Goal: Navigation & Orientation: Find specific page/section

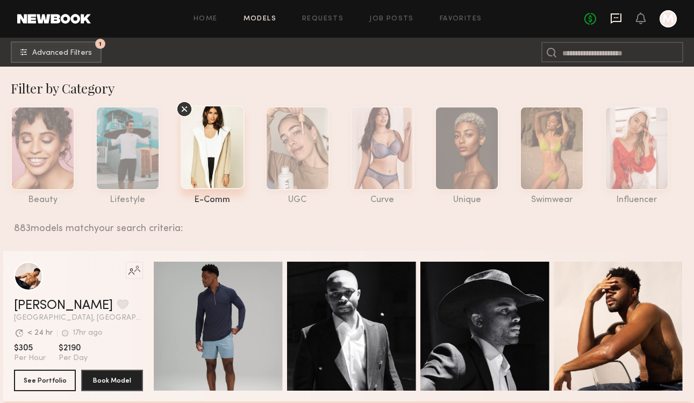
click at [615, 18] on icon at bounding box center [616, 17] width 4 height 1
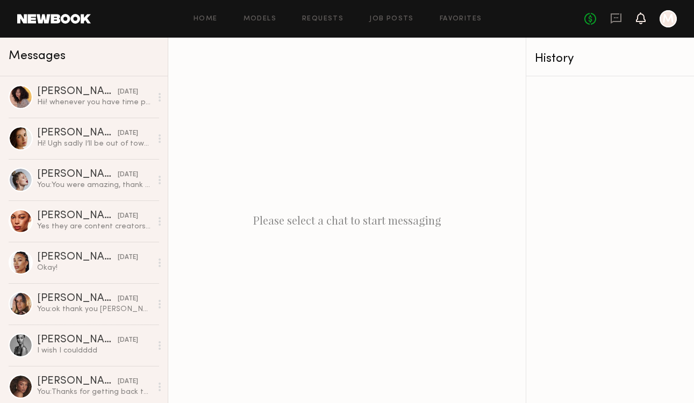
click at [643, 17] on icon at bounding box center [640, 18] width 9 height 8
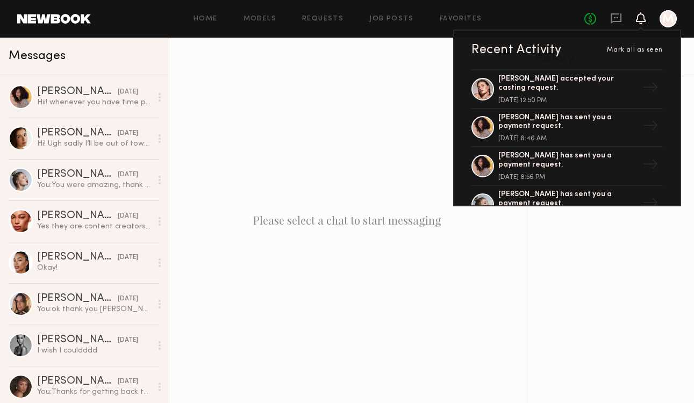
click at [639, 16] on icon at bounding box center [640, 18] width 9 height 8
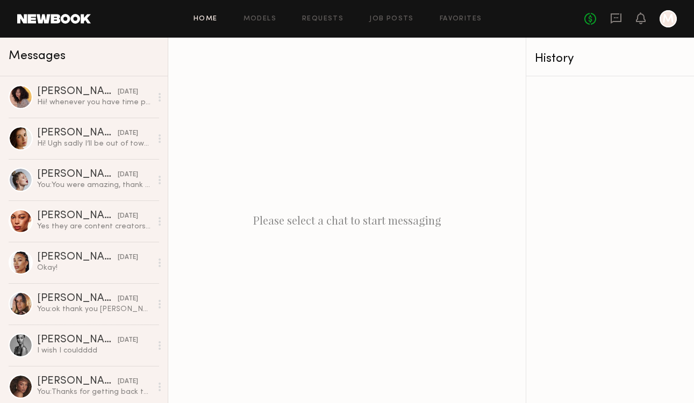
click at [205, 19] on link "Home" at bounding box center [205, 19] width 24 height 7
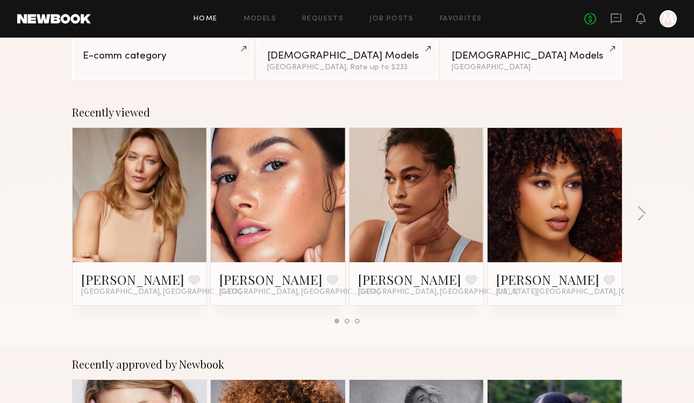
scroll to position [118, 0]
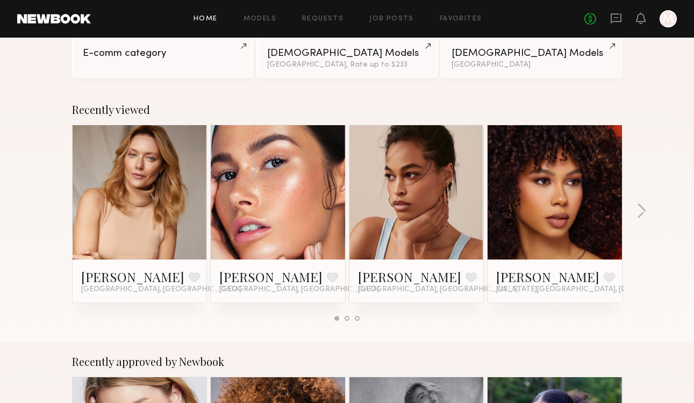
click at [42, 309] on div "Recently viewed [PERSON_NAME] Favorite [GEOGRAPHIC_DATA], [GEOGRAPHIC_DATA] [PE…" at bounding box center [347, 216] width 694 height 252
click at [43, 309] on div "Recently viewed [PERSON_NAME] Favorite [GEOGRAPHIC_DATA], [GEOGRAPHIC_DATA] [PE…" at bounding box center [347, 216] width 694 height 252
click at [45, 309] on div "Recently viewed [PERSON_NAME] Favorite [GEOGRAPHIC_DATA], [GEOGRAPHIC_DATA] [PE…" at bounding box center [347, 216] width 694 height 252
click at [565, 205] on link at bounding box center [555, 192] width 66 height 134
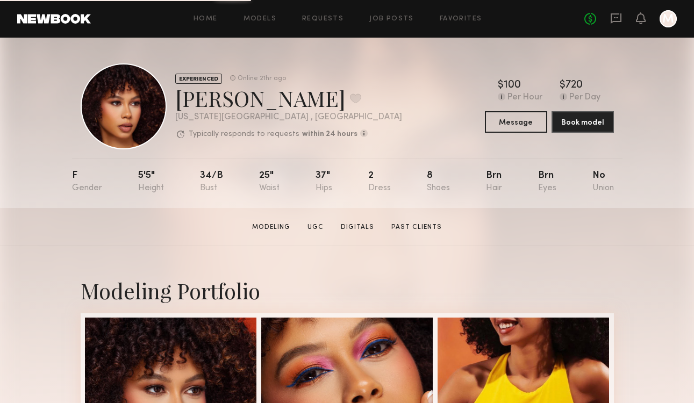
click at [58, 15] on link at bounding box center [54, 19] width 74 height 10
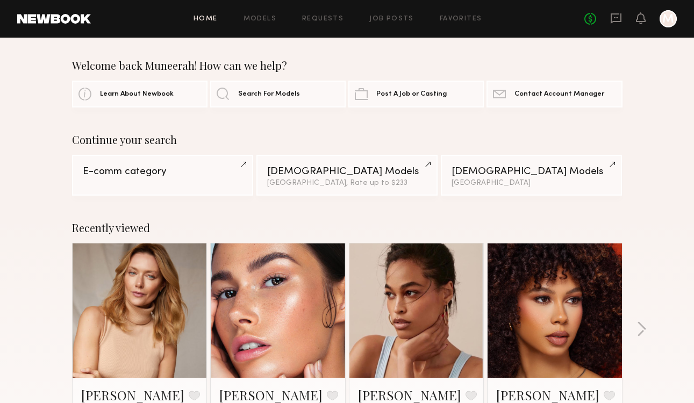
click at [33, 233] on div "Recently viewed [PERSON_NAME] Favorite [GEOGRAPHIC_DATA], [GEOGRAPHIC_DATA] [PE…" at bounding box center [347, 335] width 694 height 252
